Goal: Information Seeking & Learning: Learn about a topic

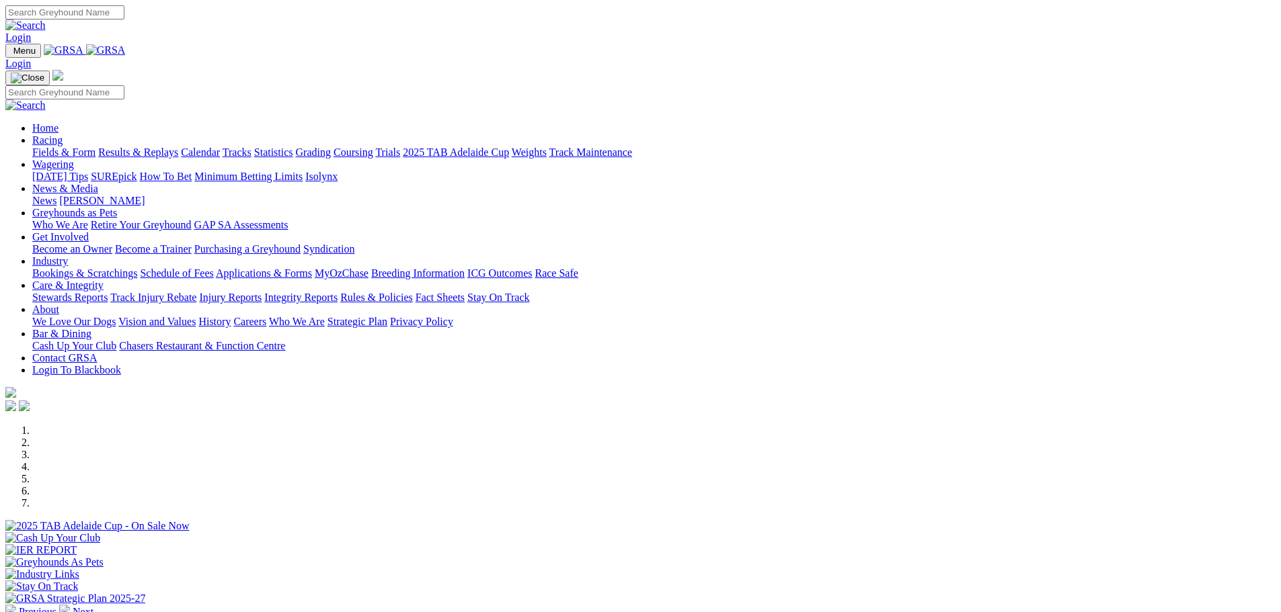
click at [63, 134] on link "Racing" at bounding box center [47, 139] width 30 height 11
click at [220, 147] on link "Calendar" at bounding box center [200, 152] width 39 height 11
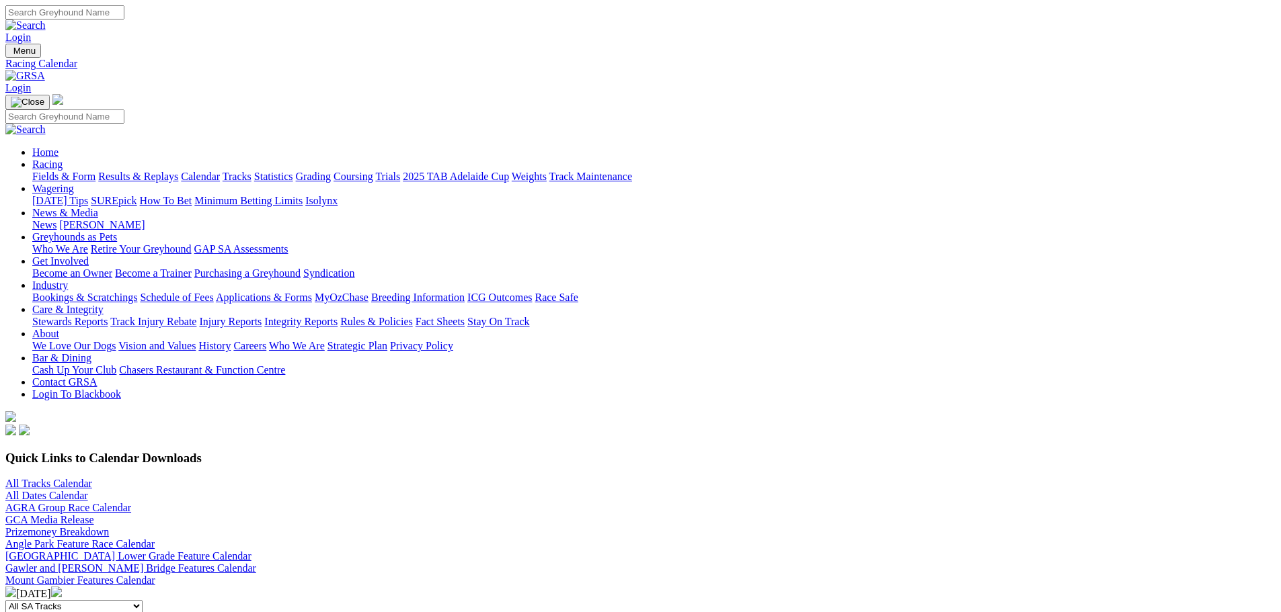
click at [62, 587] on img at bounding box center [56, 592] width 11 height 11
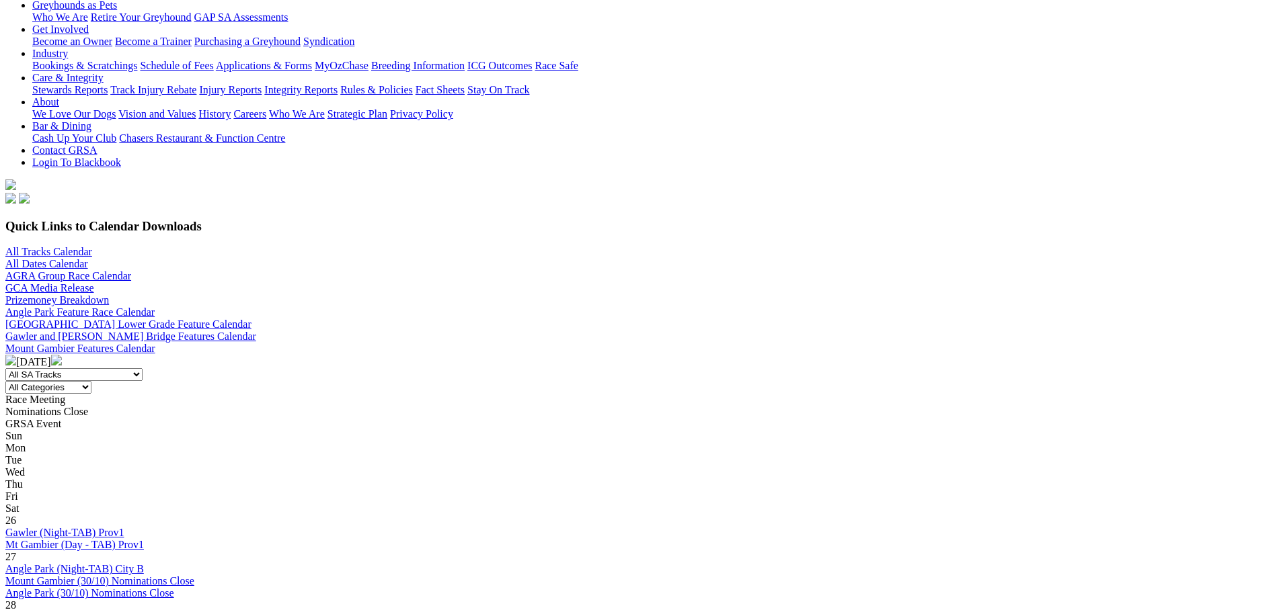
scroll to position [269, 0]
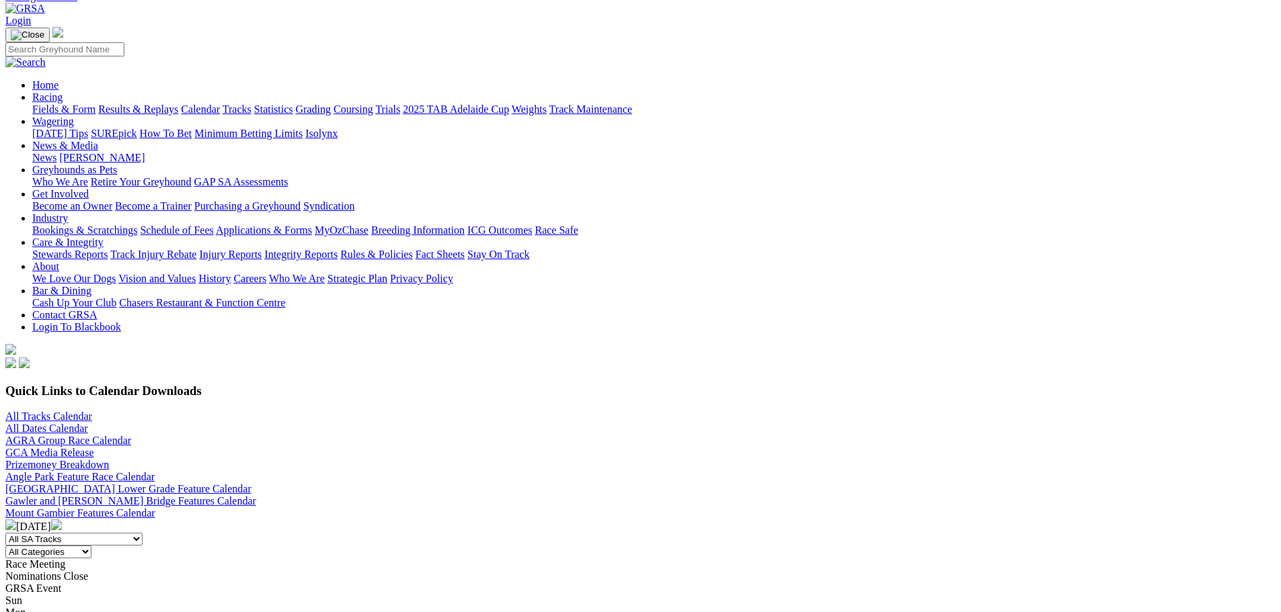
scroll to position [134, 0]
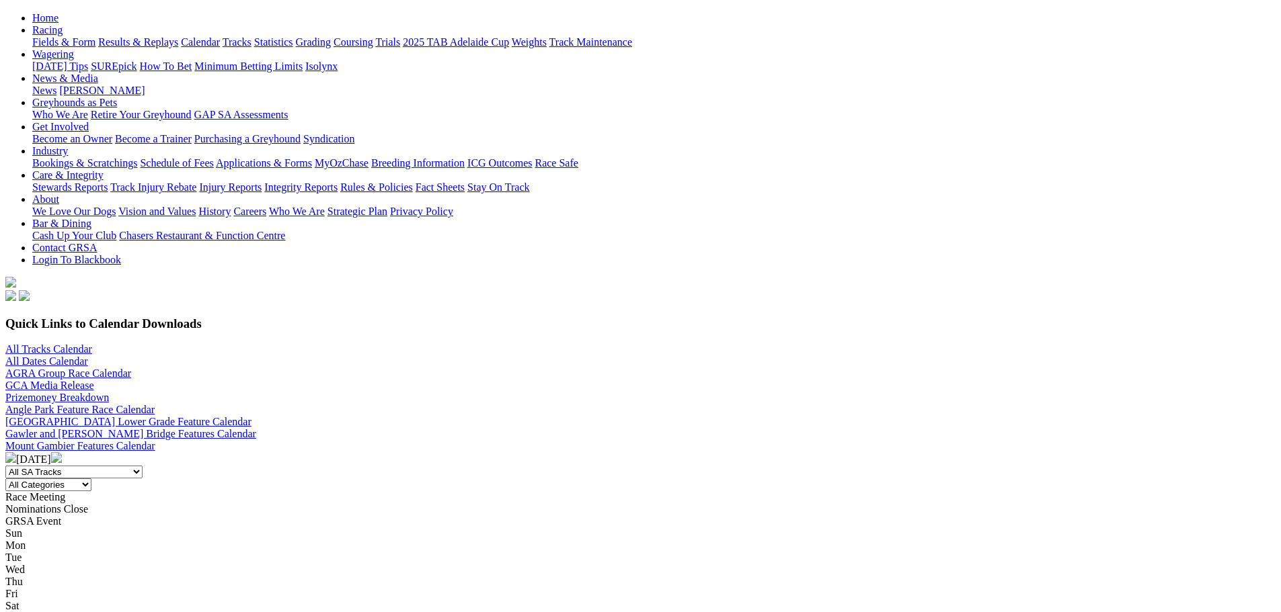
click at [16, 452] on img at bounding box center [10, 457] width 11 height 11
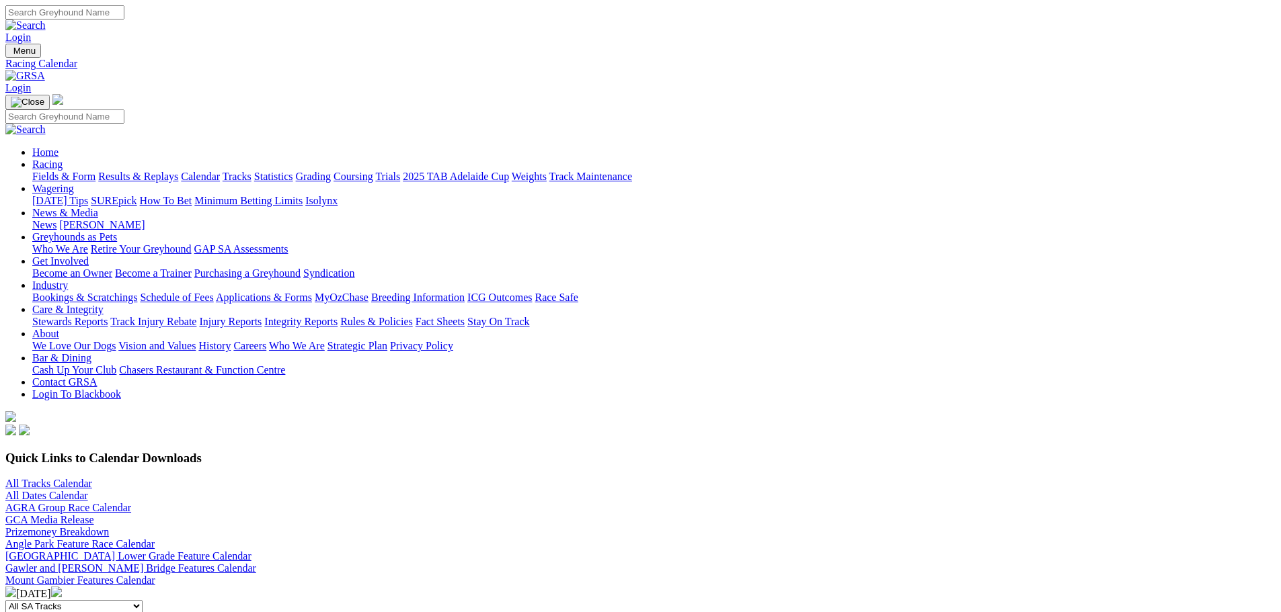
click at [251, 171] on link "Tracks" at bounding box center [237, 176] width 29 height 11
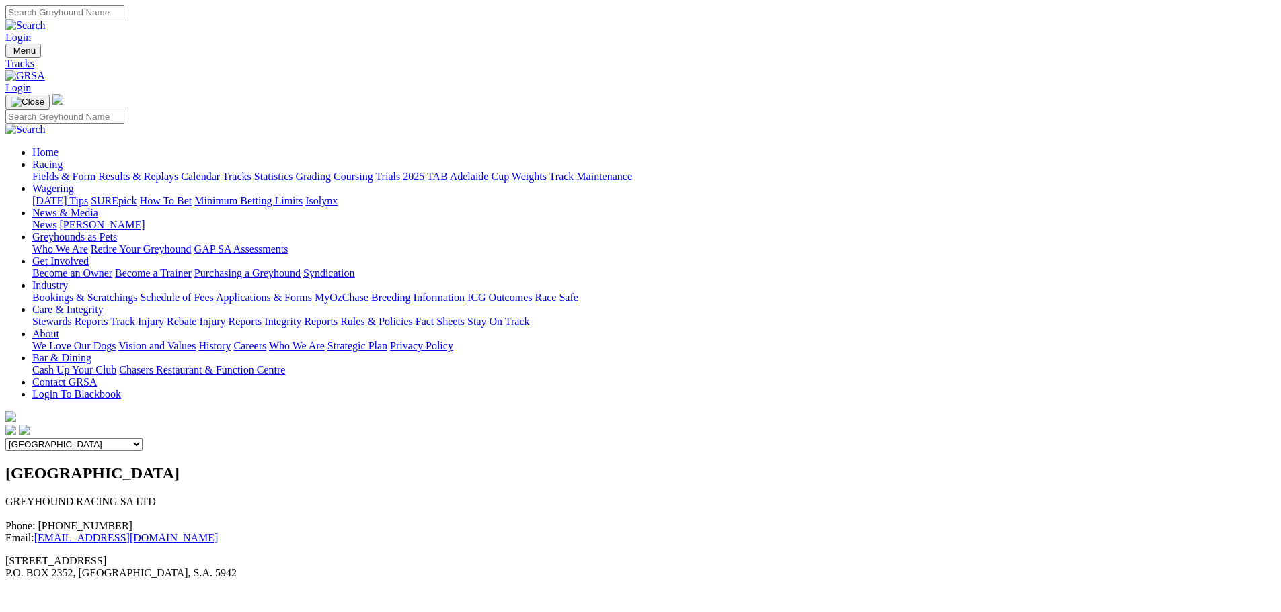
click at [143, 438] on select "Angle Park Gawler [GEOGRAPHIC_DATA] [PERSON_NAME][GEOGRAPHIC_DATA] [US_STATE] G…" at bounding box center [73, 444] width 137 height 13
select select "4"
click at [143, 438] on select "Angle Park Gawler [GEOGRAPHIC_DATA] [PERSON_NAME][GEOGRAPHIC_DATA] [US_STATE] G…" at bounding box center [73, 444] width 137 height 13
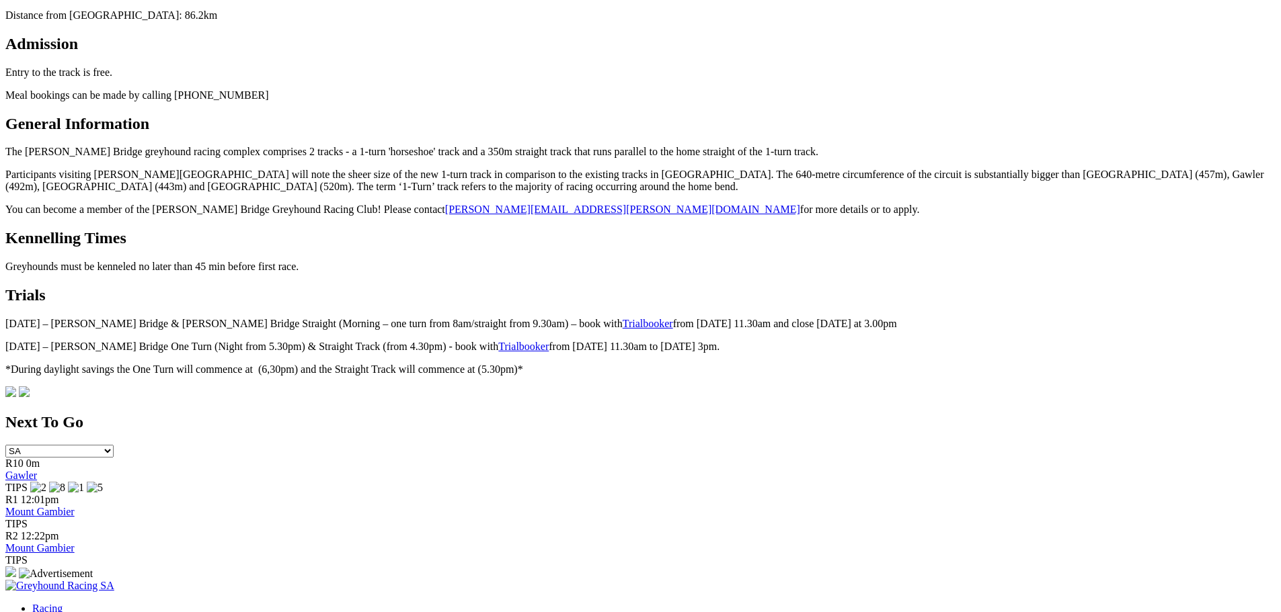
scroll to position [672, 0]
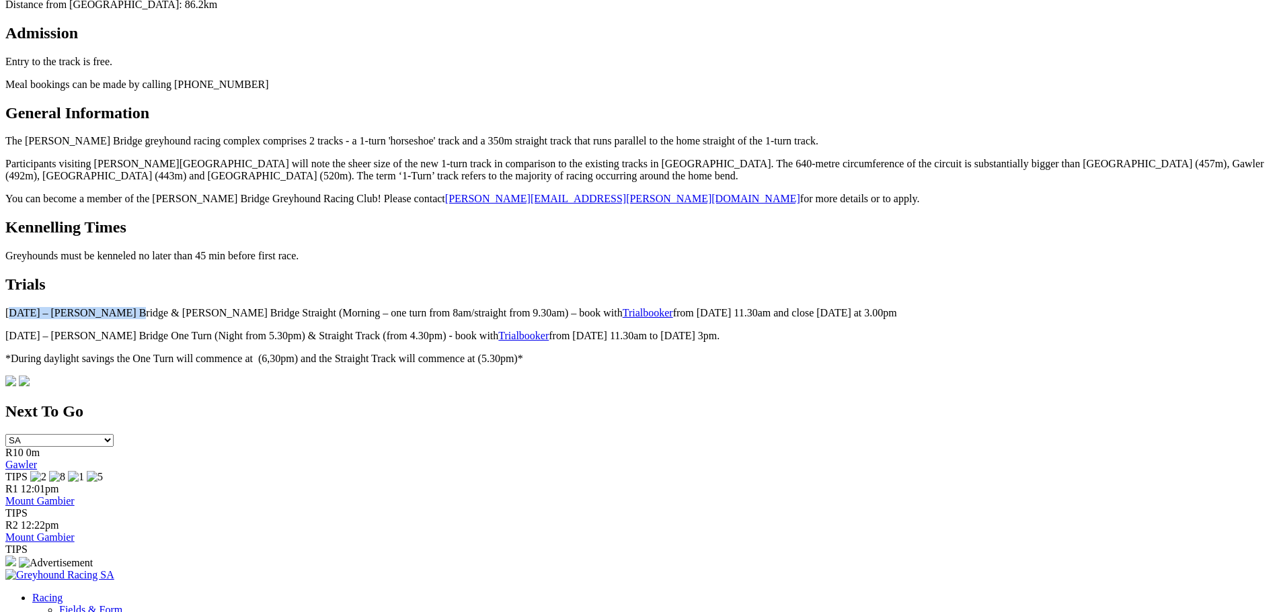
drag, startPoint x: 205, startPoint y: 237, endPoint x: 311, endPoint y: 234, distance: 105.6
click at [311, 307] on p "[DATE] – [PERSON_NAME] Bridge & [PERSON_NAME] Bridge Straight (Morning – one tu…" at bounding box center [640, 313] width 1270 height 12
drag, startPoint x: 198, startPoint y: 280, endPoint x: 483, endPoint y: 284, distance: 285.7
click at [483, 284] on div "[PERSON_NAME][GEOGRAPHIC_DATA] 0475 [STREET_ADDRESS][PERSON_NAME] [PERSON_NAME]…" at bounding box center [640, 78] width 1270 height 573
drag, startPoint x: 249, startPoint y: 287, endPoint x: 204, endPoint y: 280, distance: 45.6
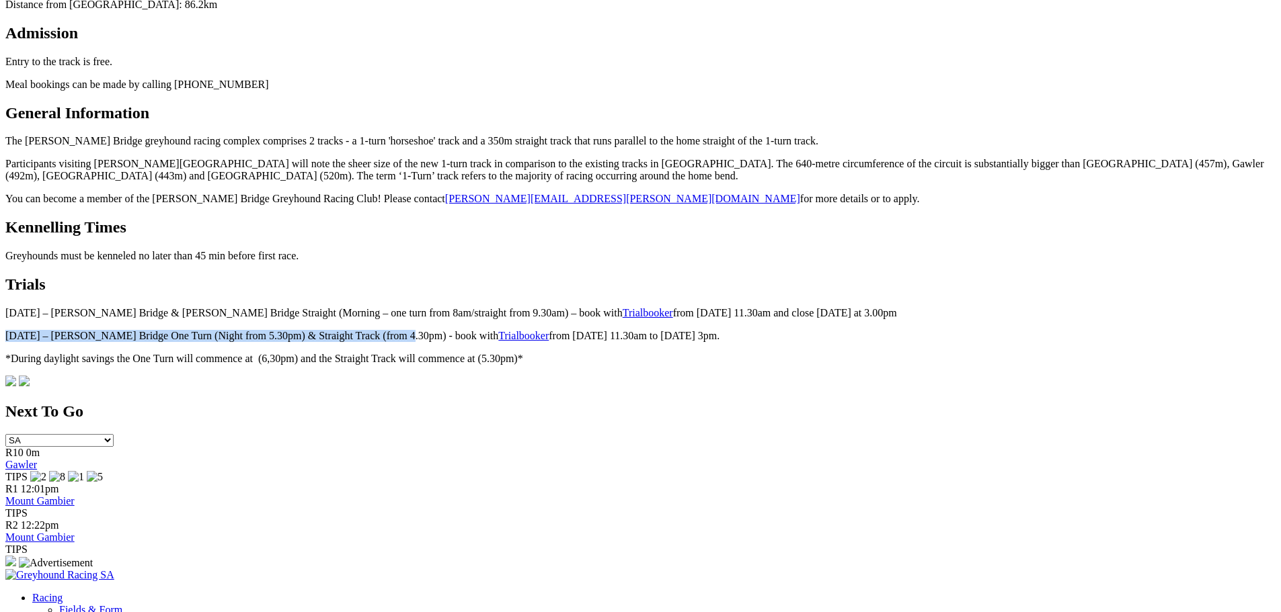
click at [204, 330] on p "[DATE] – [PERSON_NAME] Bridge One Turn (Night from 5.30pm) & Straight Track (fr…" at bounding box center [640, 336] width 1270 height 12
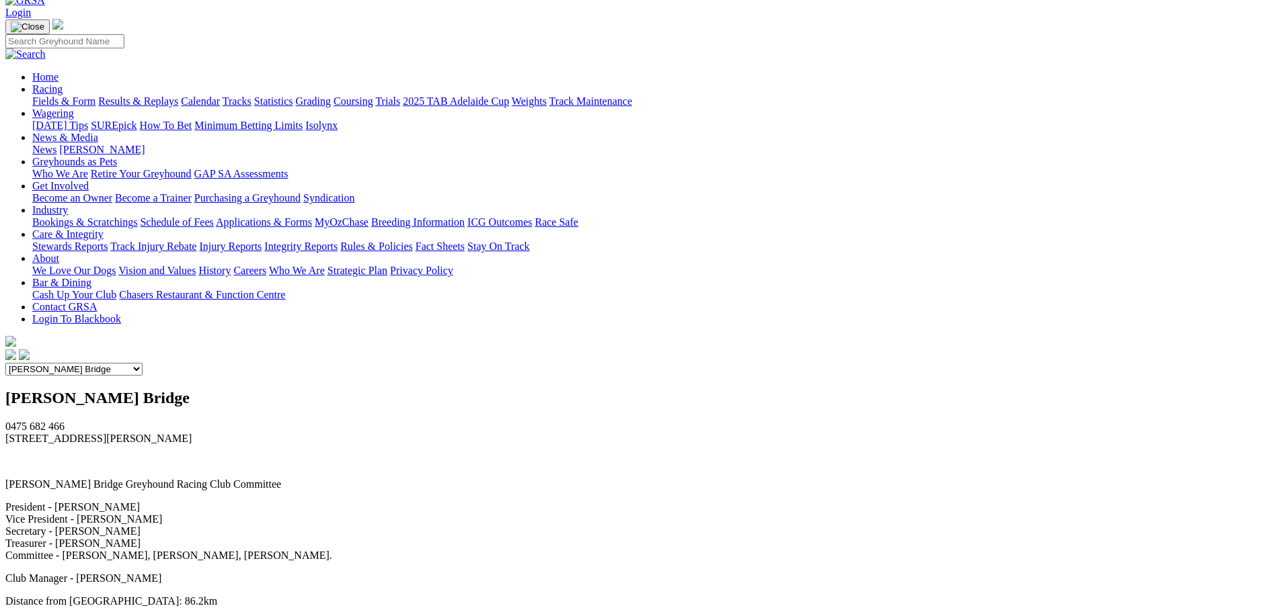
scroll to position [0, 0]
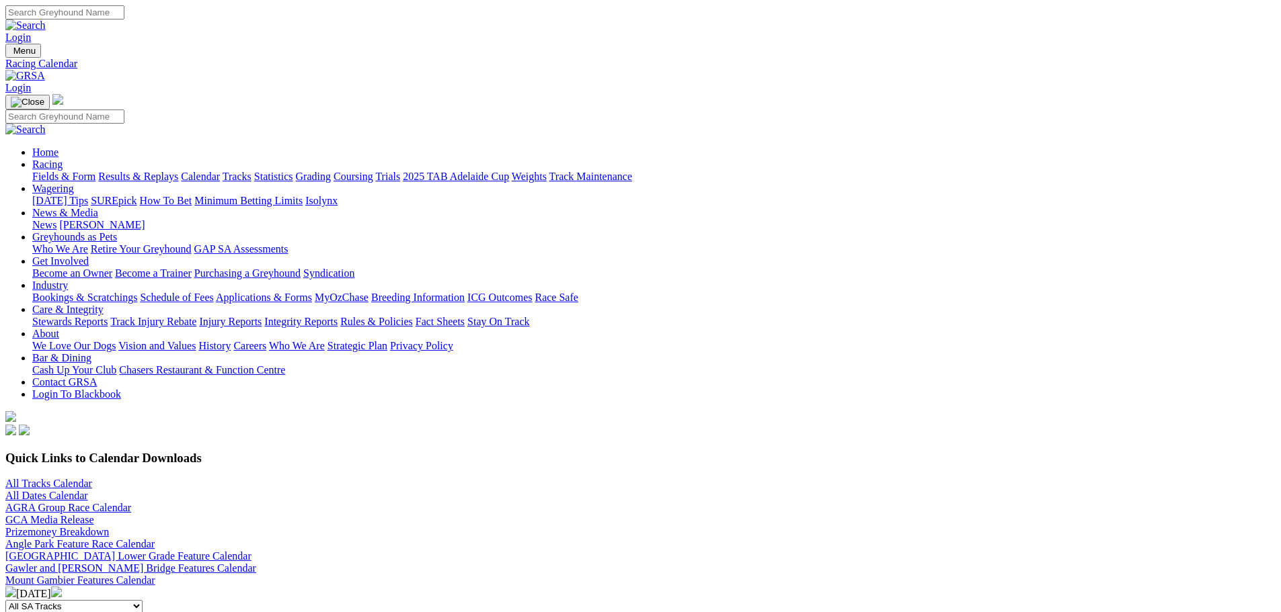
click at [251, 171] on link "Tracks" at bounding box center [237, 176] width 29 height 11
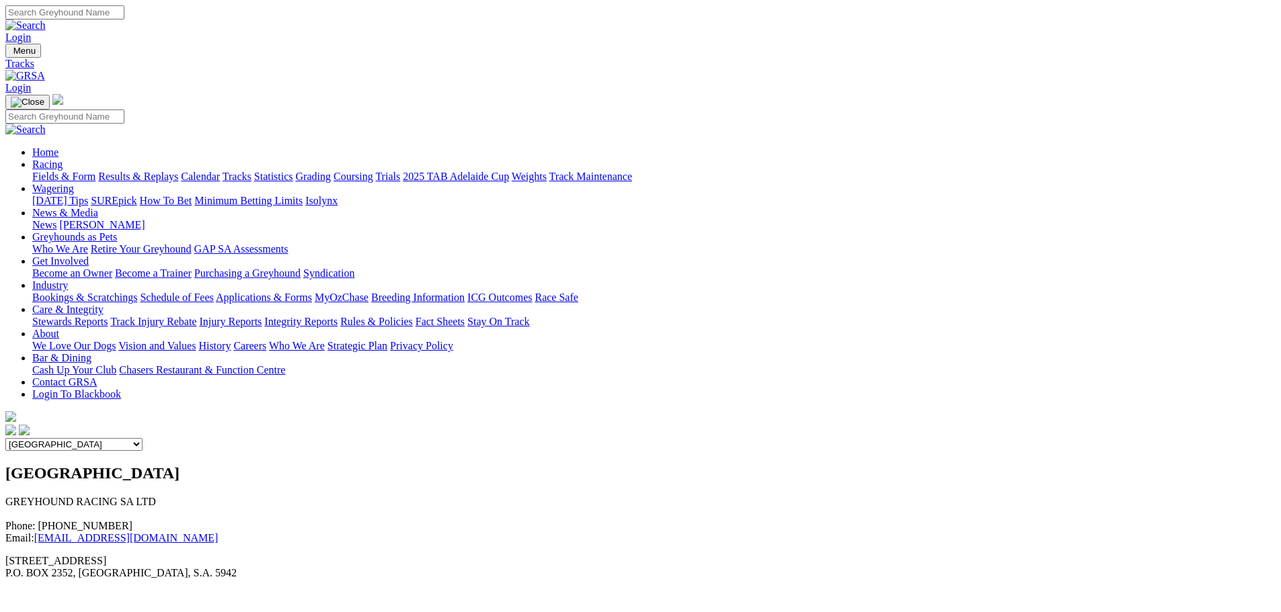
click at [143, 438] on select "Angle Park Gawler Mount Gambier Murray Bridge Virginia GOTBA Coursing" at bounding box center [73, 444] width 137 height 13
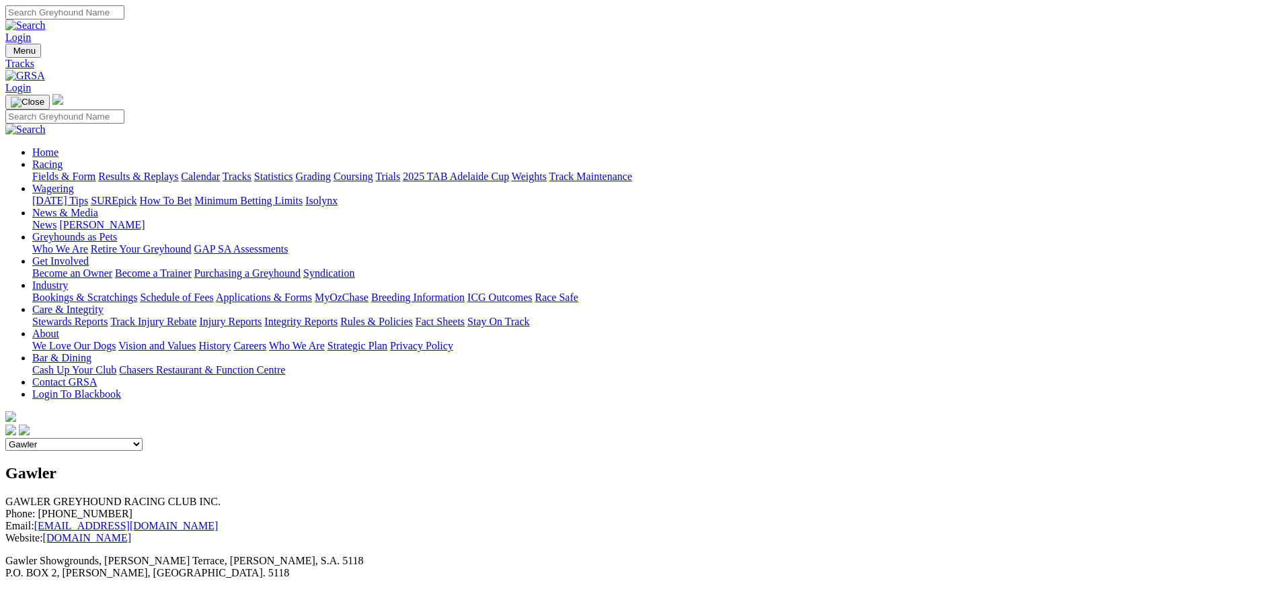
click at [143, 438] on select "Angle Park Gawler [GEOGRAPHIC_DATA] [PERSON_NAME][GEOGRAPHIC_DATA] [US_STATE] G…" at bounding box center [73, 444] width 137 height 13
select select "5"
click at [143, 438] on select "Angle Park Gawler [GEOGRAPHIC_DATA] [PERSON_NAME][GEOGRAPHIC_DATA] [US_STATE] G…" at bounding box center [73, 444] width 137 height 13
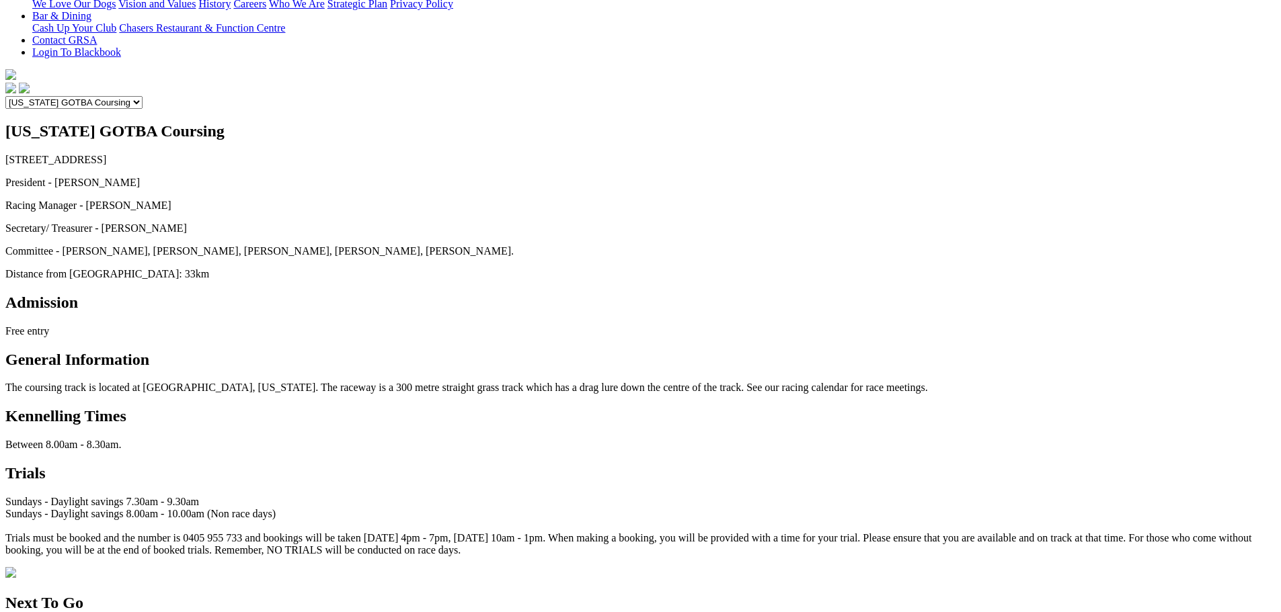
scroll to position [403, 0]
